Goal: Information Seeking & Learning: Learn about a topic

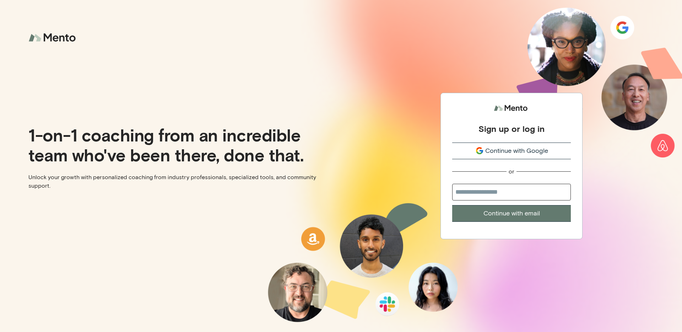
click at [493, 151] on span "Continue with Google" at bounding box center [516, 151] width 63 height 10
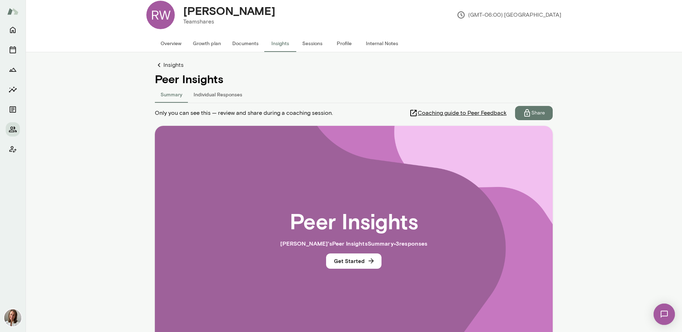
scroll to position [7, 0]
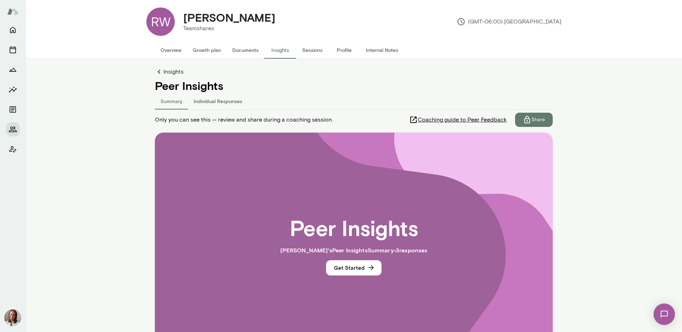
click at [224, 100] on button "Individual Responses" at bounding box center [218, 100] width 60 height 17
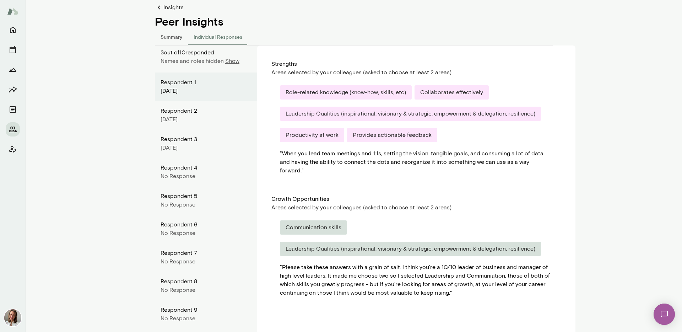
scroll to position [75, 0]
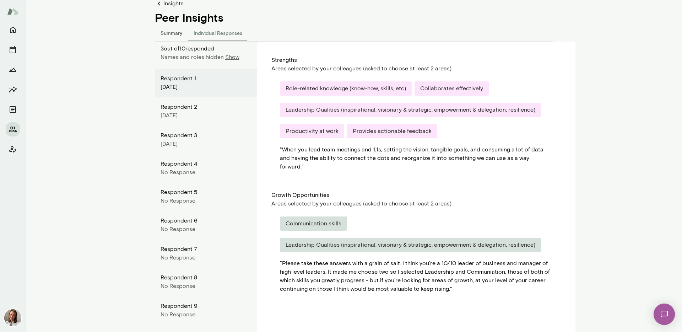
click at [167, 32] on button "Summary" at bounding box center [171, 32] width 33 height 17
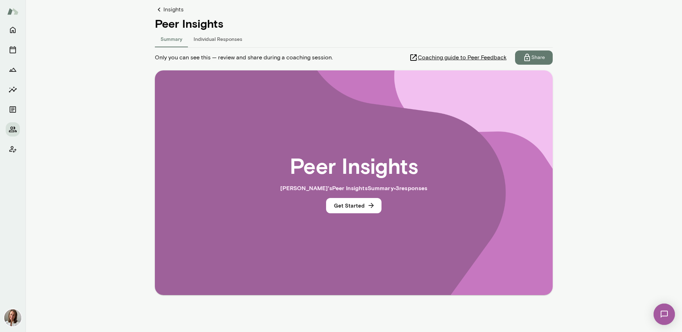
scroll to position [69, 0]
